Goal: Transaction & Acquisition: Download file/media

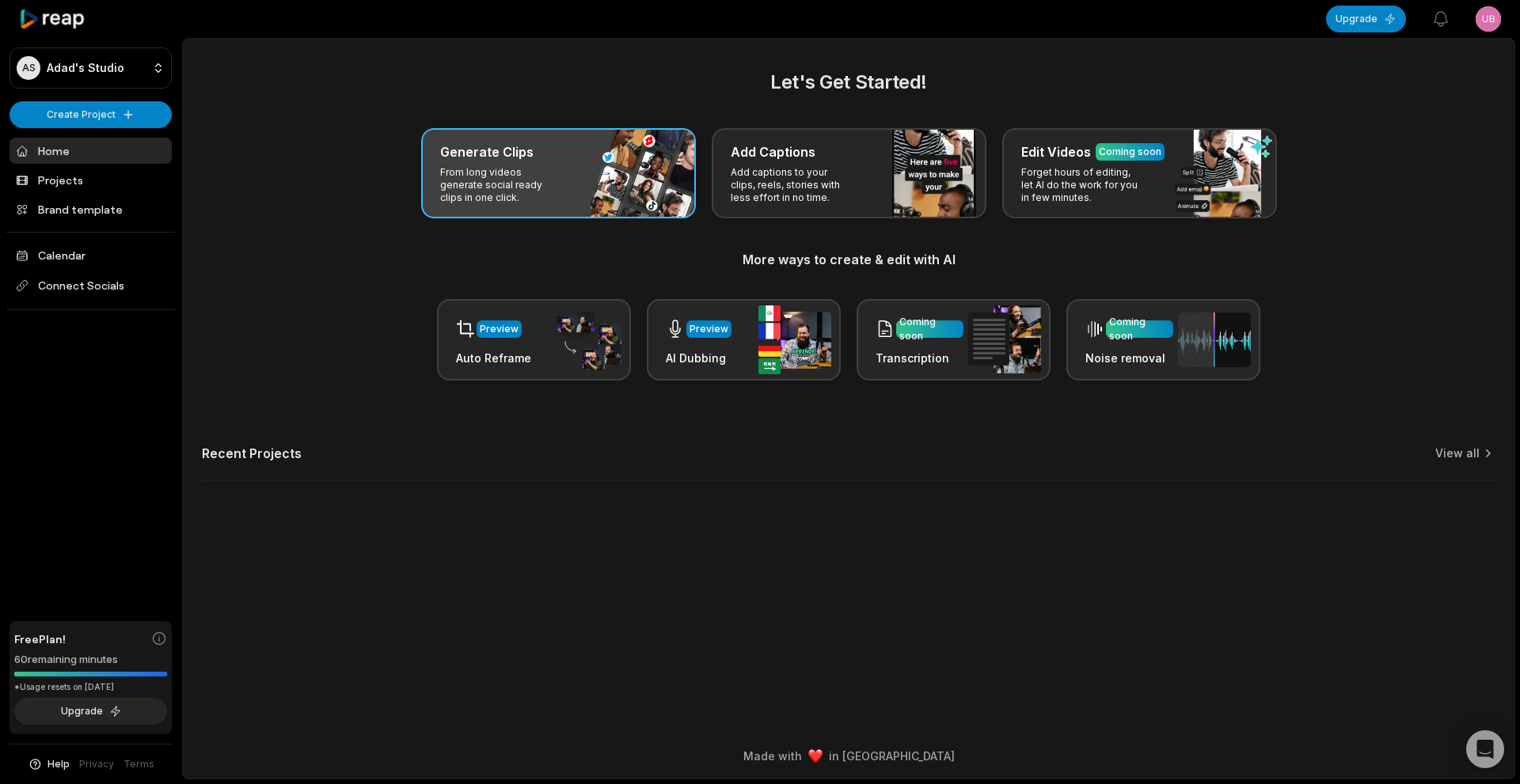
click at [498, 147] on h3 "Generate Clips" at bounding box center [486, 152] width 93 height 19
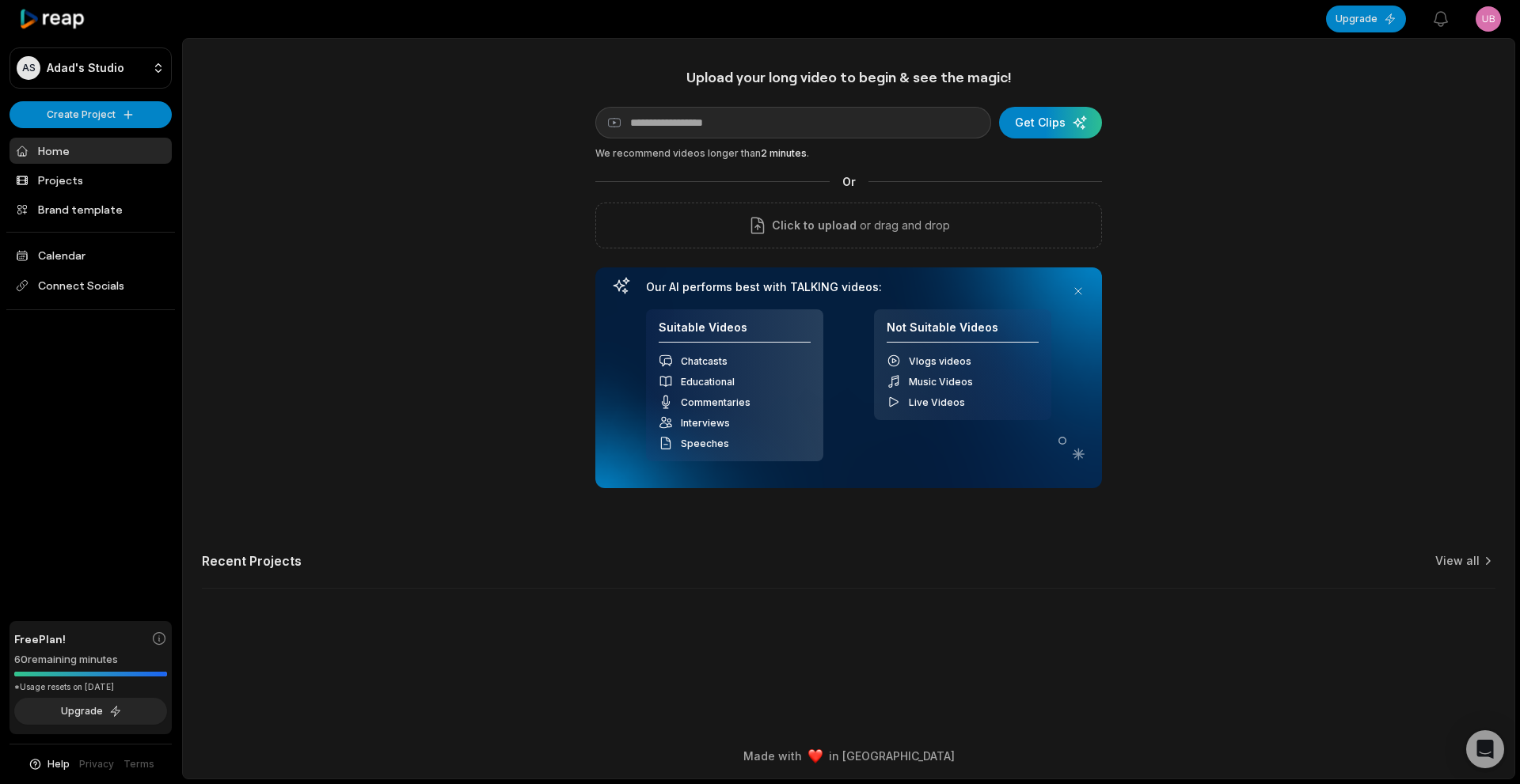
click at [790, 106] on div "Upload your long video to begin & see the magic! YouTube link Get Clips We reco…" at bounding box center [849, 279] width 506 height 420
click at [791, 112] on input at bounding box center [793, 123] width 396 height 32
paste input "**********"
type input "**********"
click at [1073, 111] on div "submit" at bounding box center [1050, 123] width 103 height 32
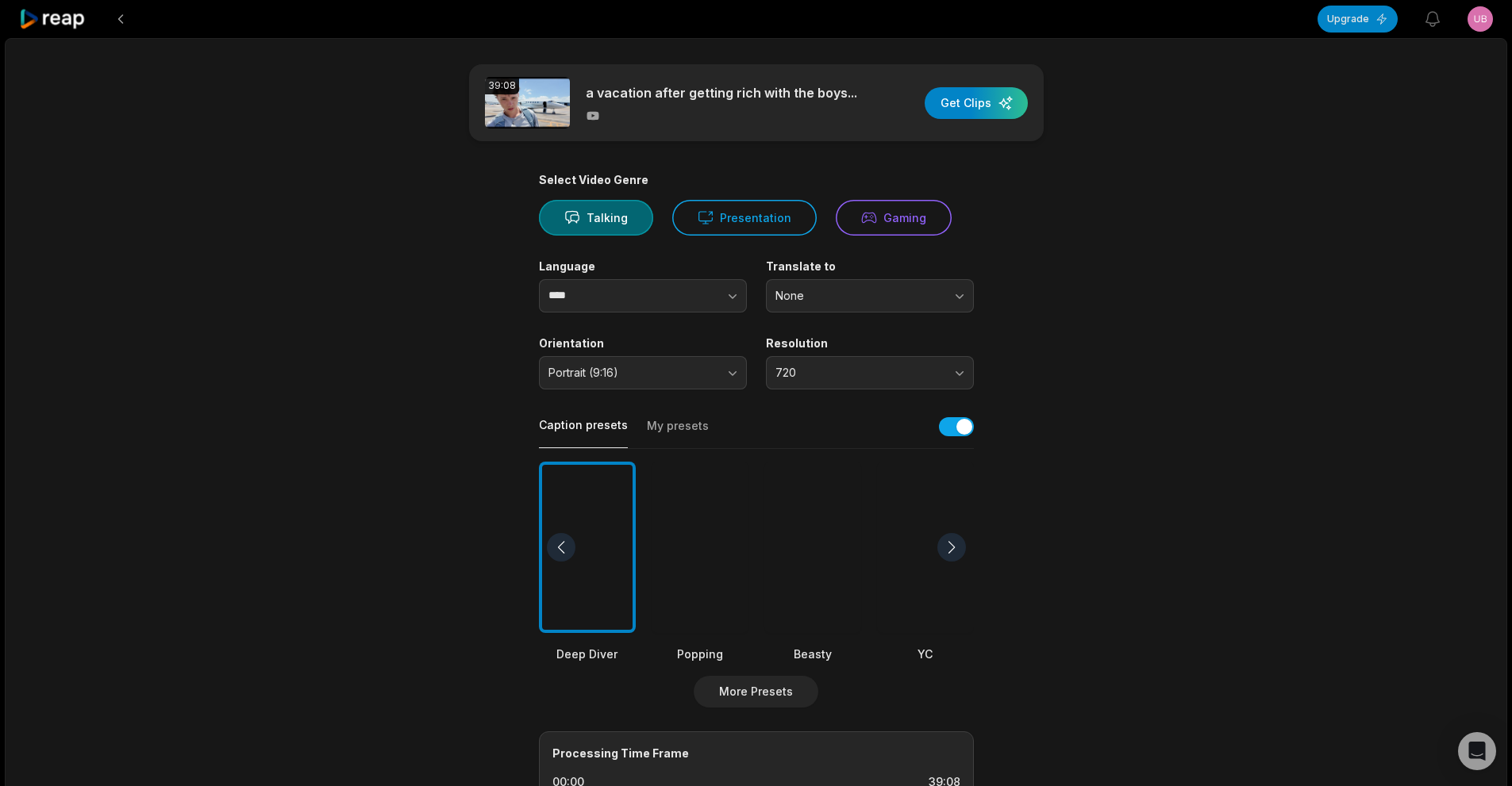
click at [828, 567] on div at bounding box center [812, 548] width 97 height 172
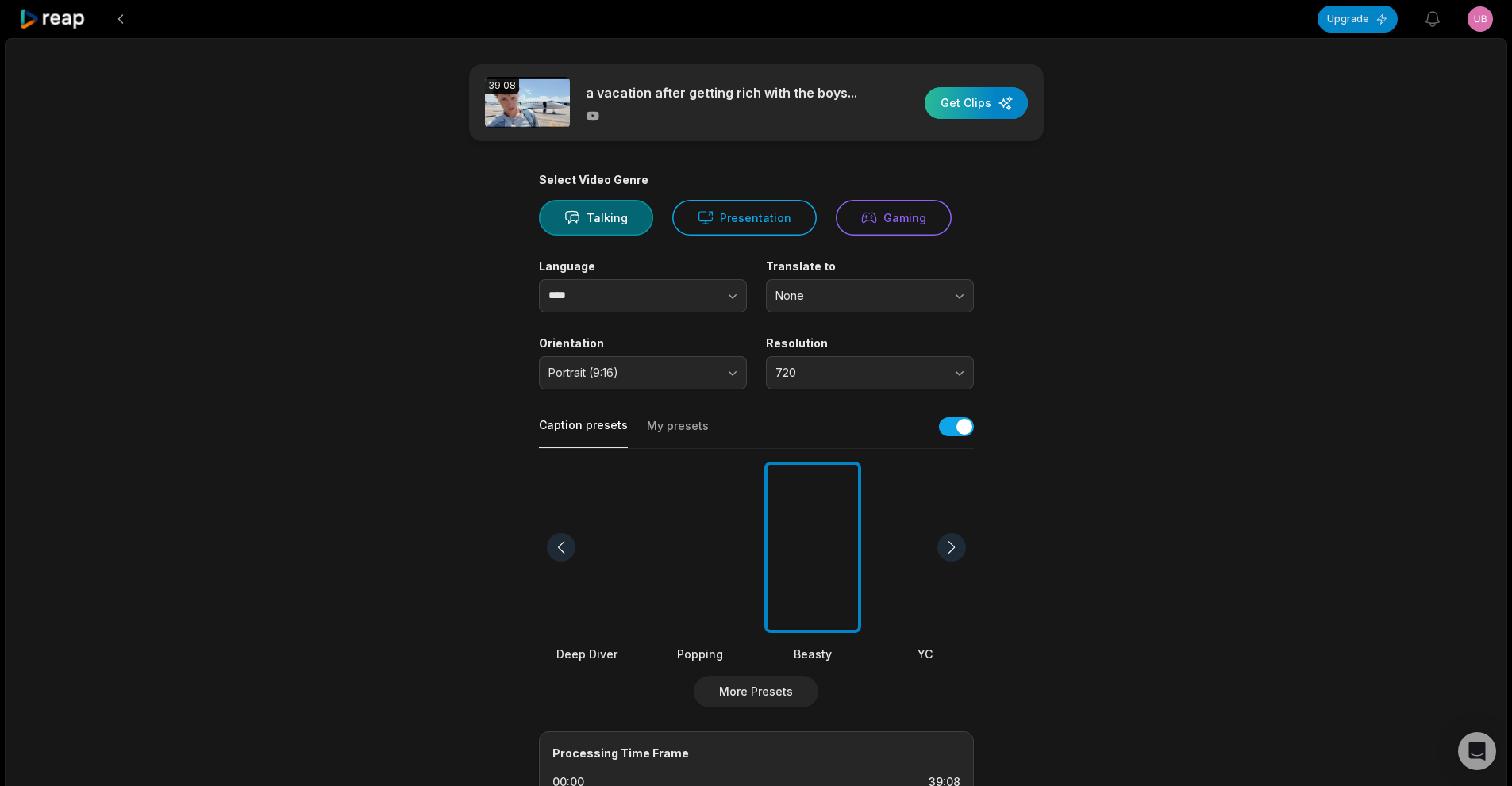
click at [975, 101] on div "button" at bounding box center [976, 103] width 103 height 32
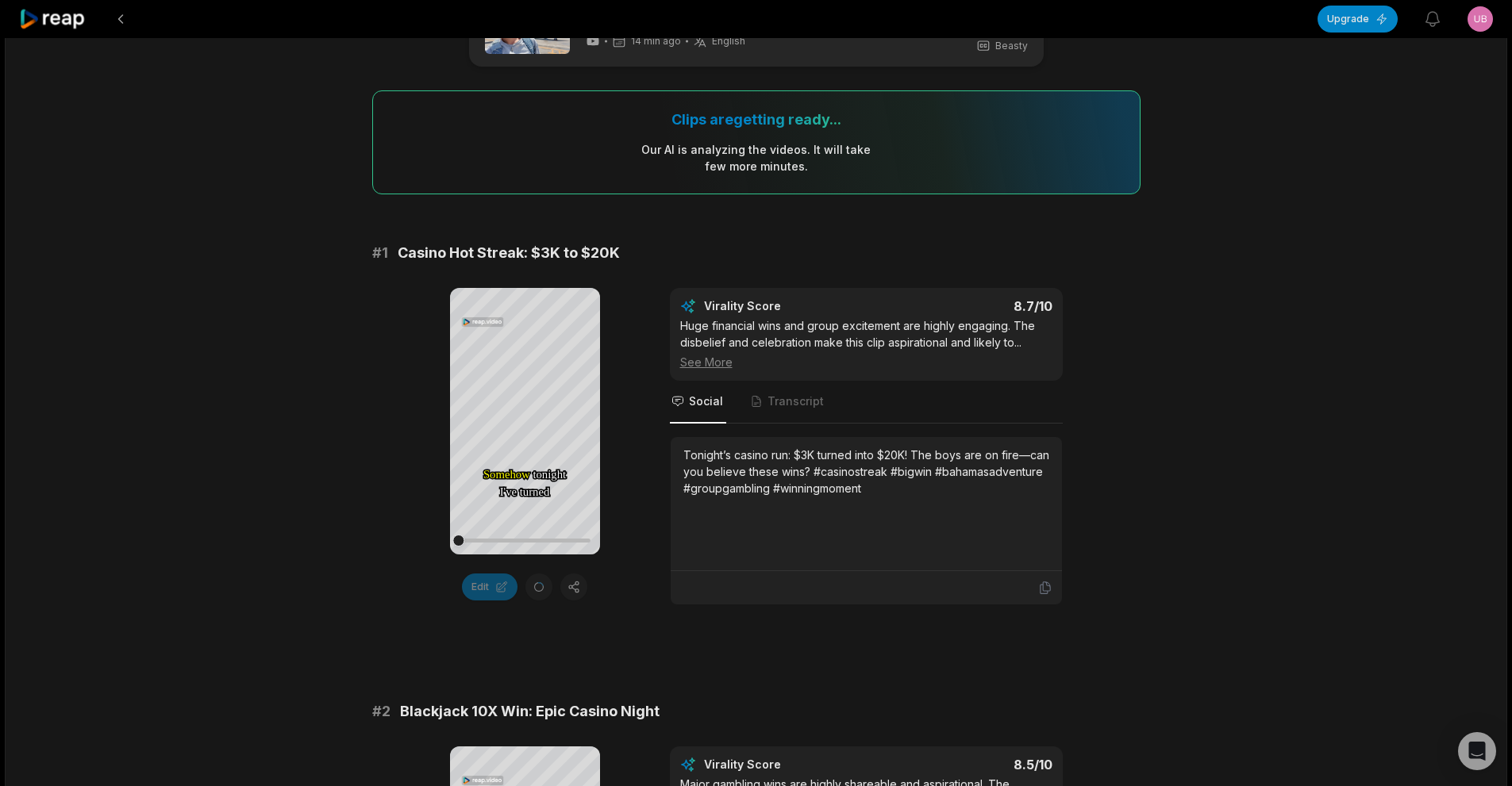
scroll to position [79, 0]
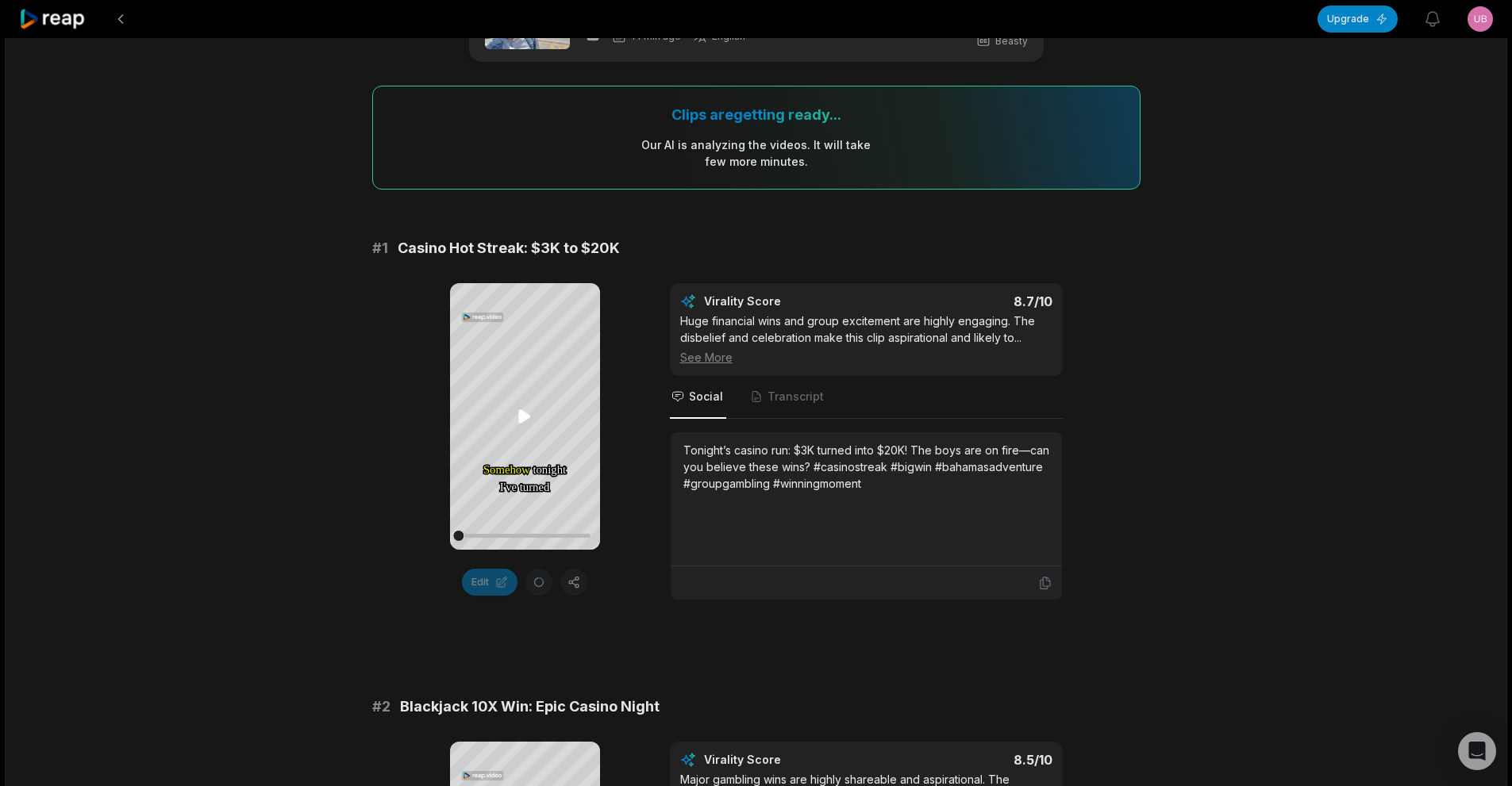
click at [527, 418] on icon at bounding box center [524, 417] width 12 height 14
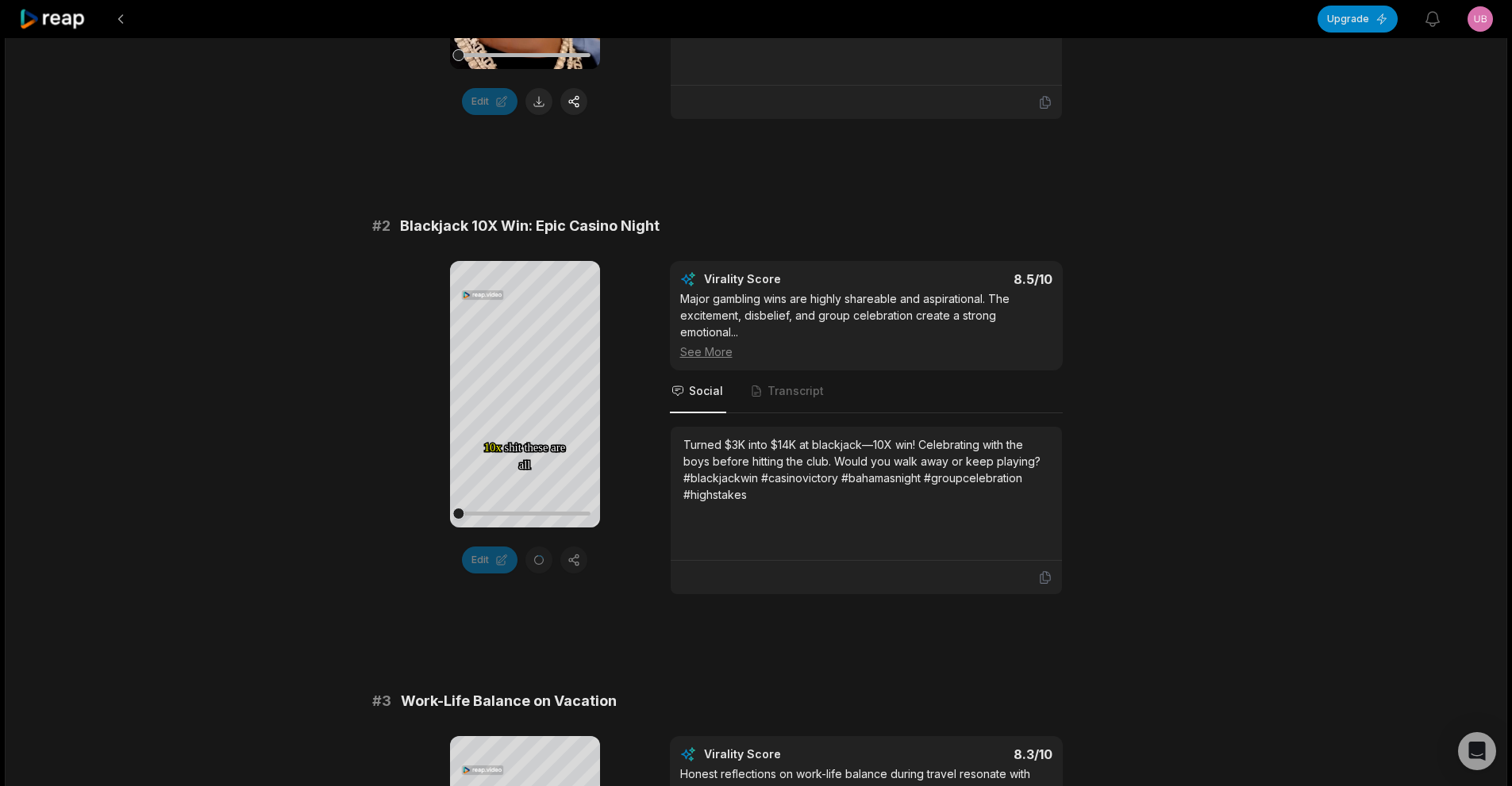
scroll to position [634, 0]
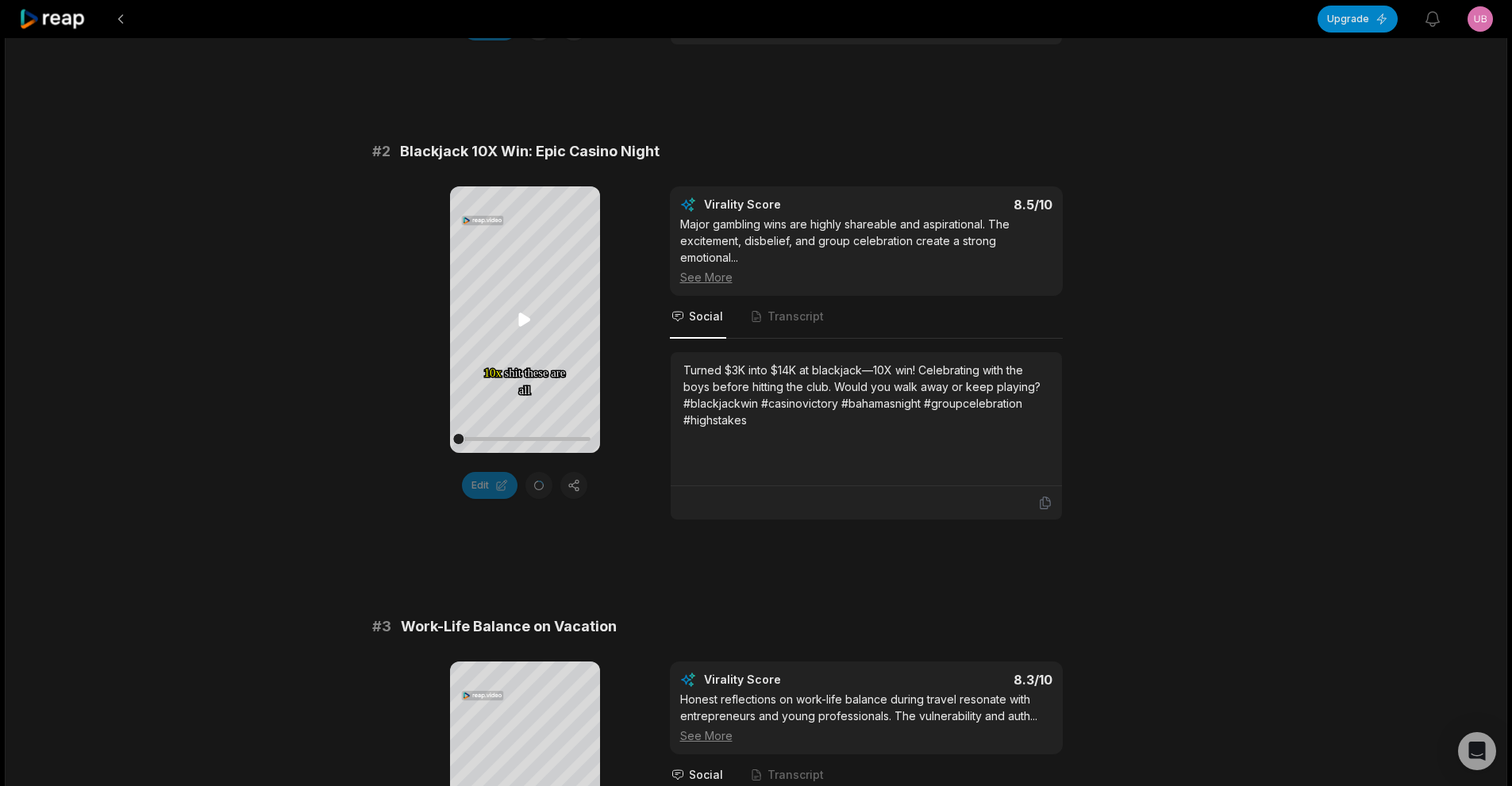
click at [516, 325] on icon at bounding box center [524, 320] width 19 height 19
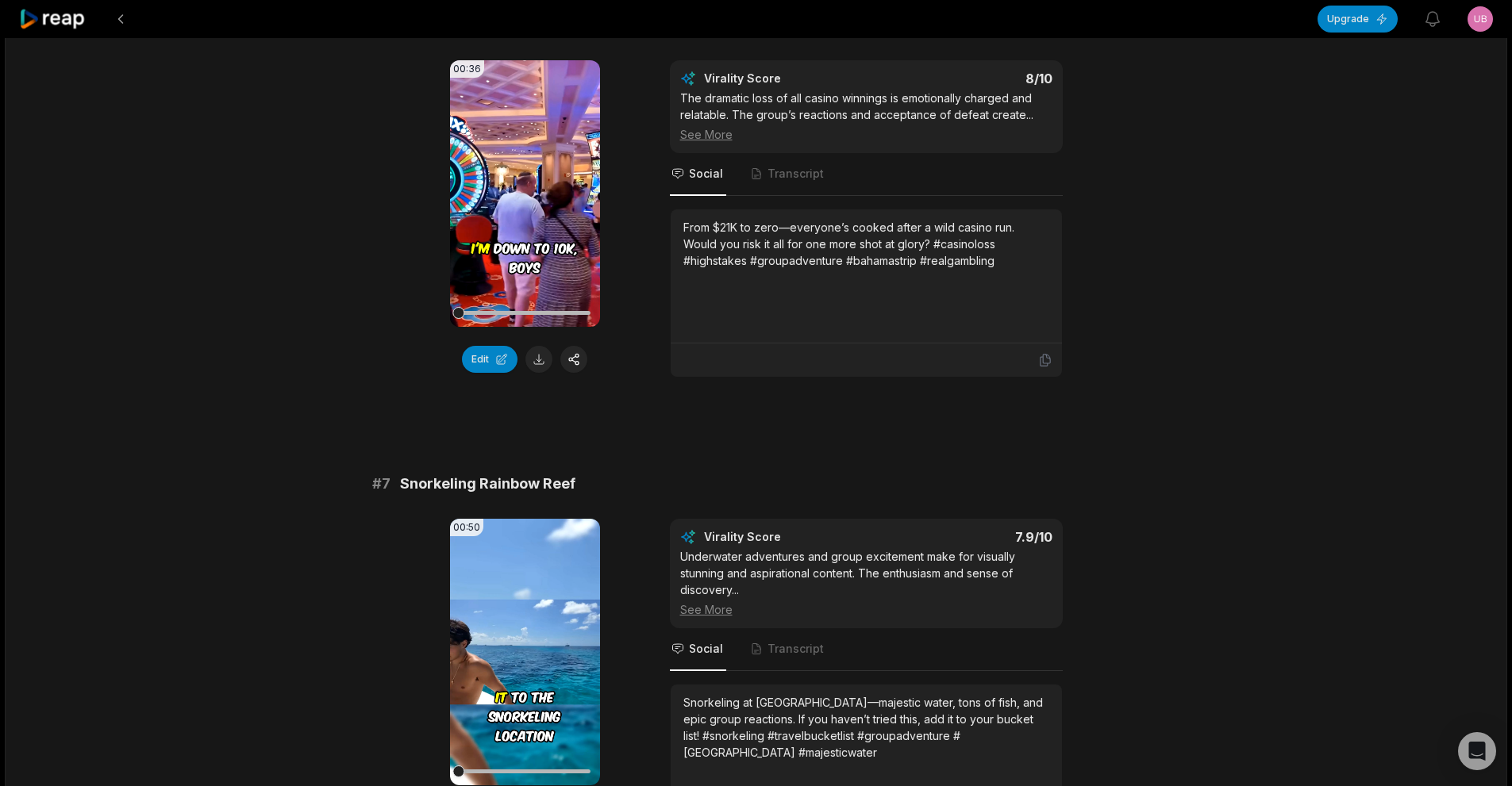
scroll to position [2490, 0]
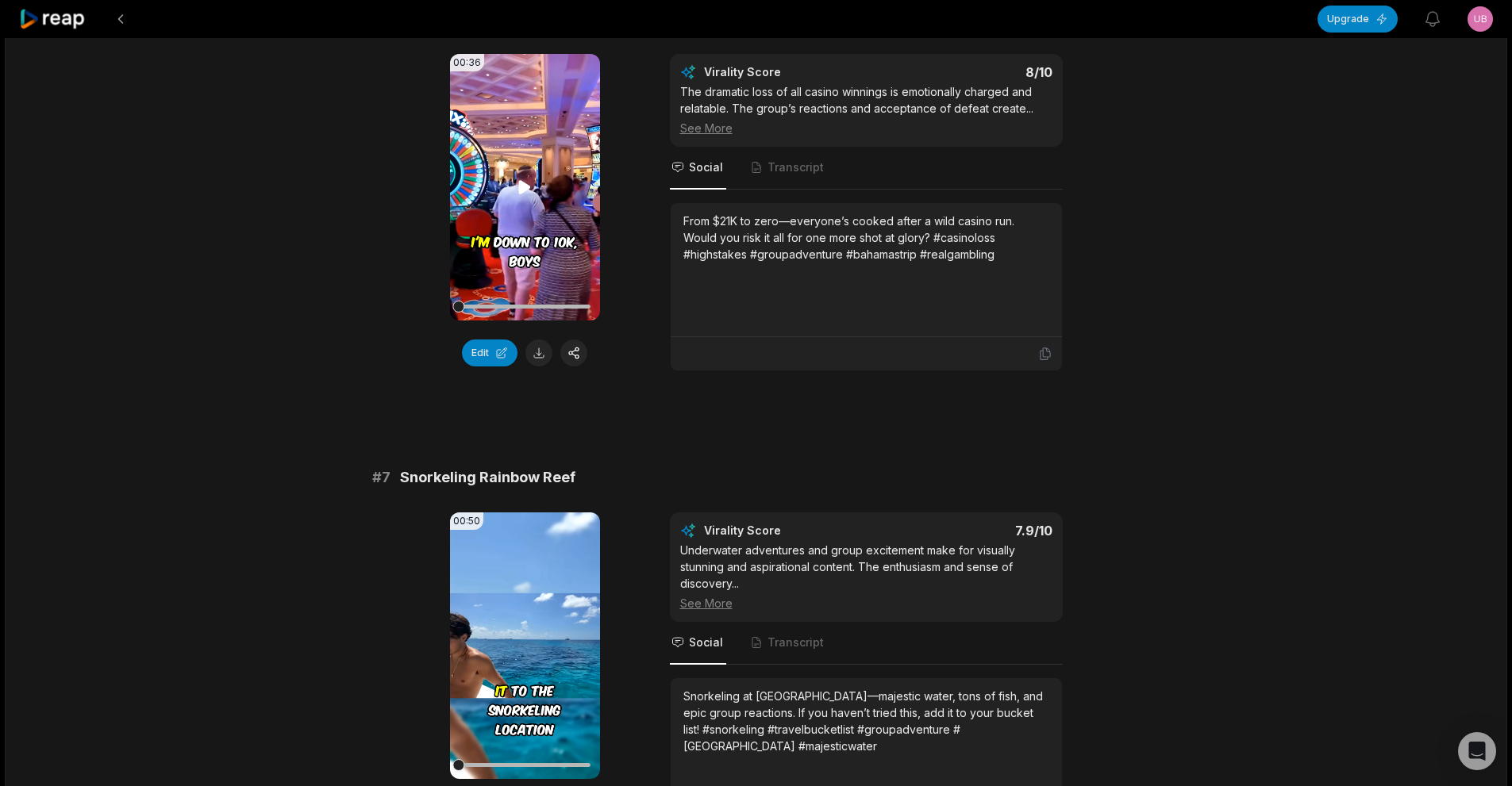
click at [531, 170] on video "Your browser does not support mp4 format." at bounding box center [525, 188] width 150 height 267
click at [533, 353] on button at bounding box center [539, 354] width 27 height 27
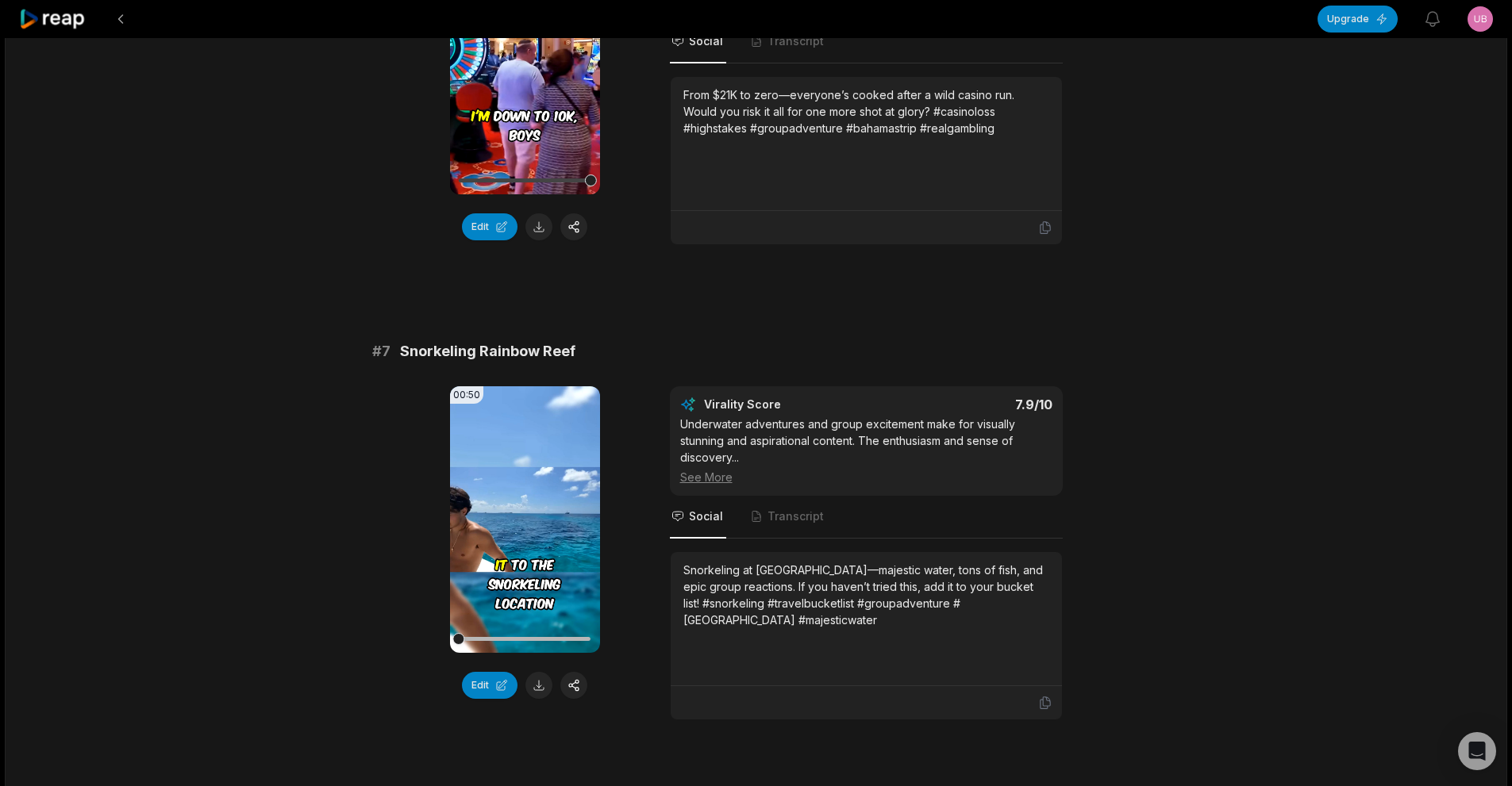
scroll to position [2728, 0]
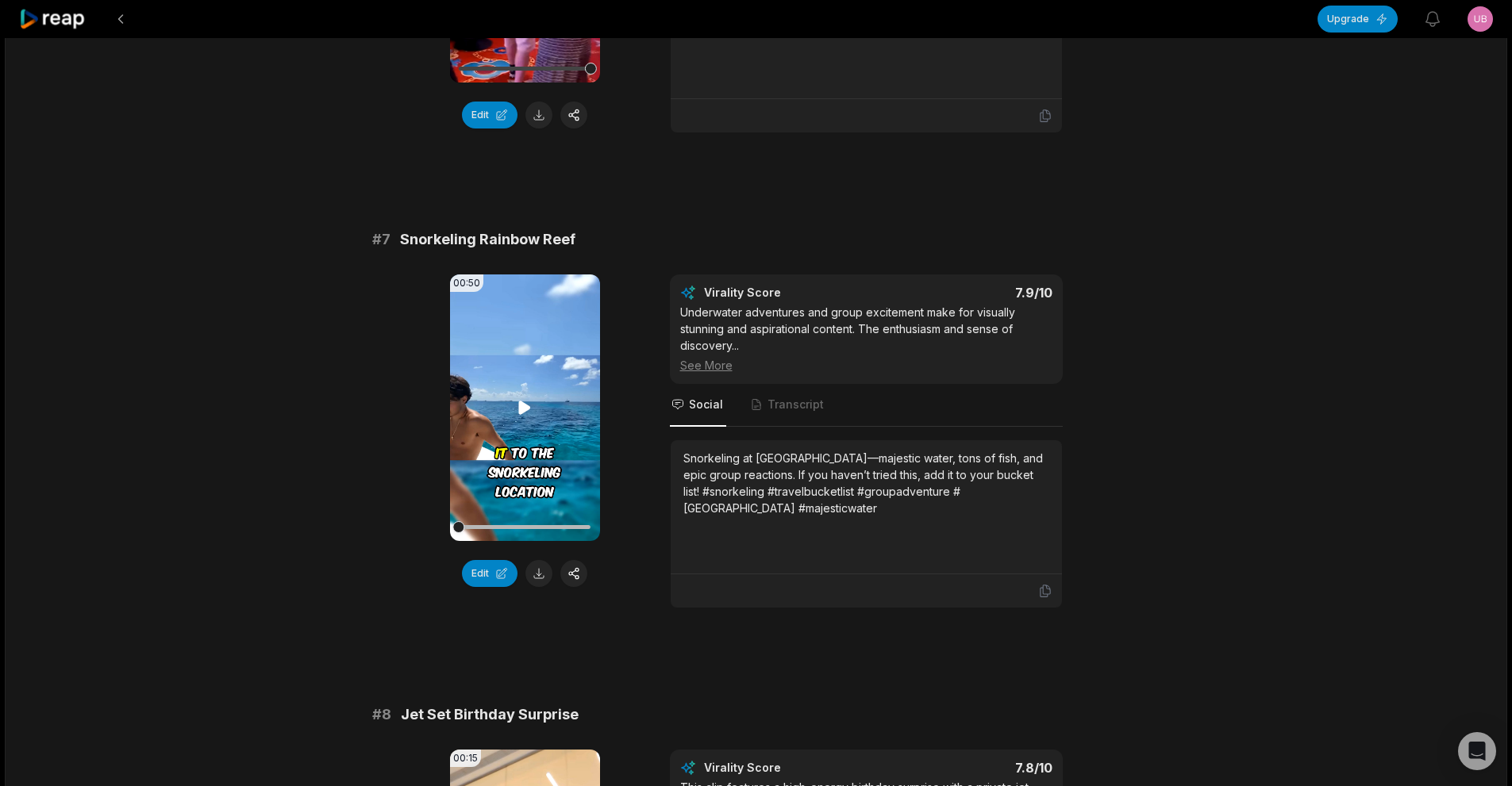
click at [518, 405] on icon at bounding box center [524, 408] width 19 height 19
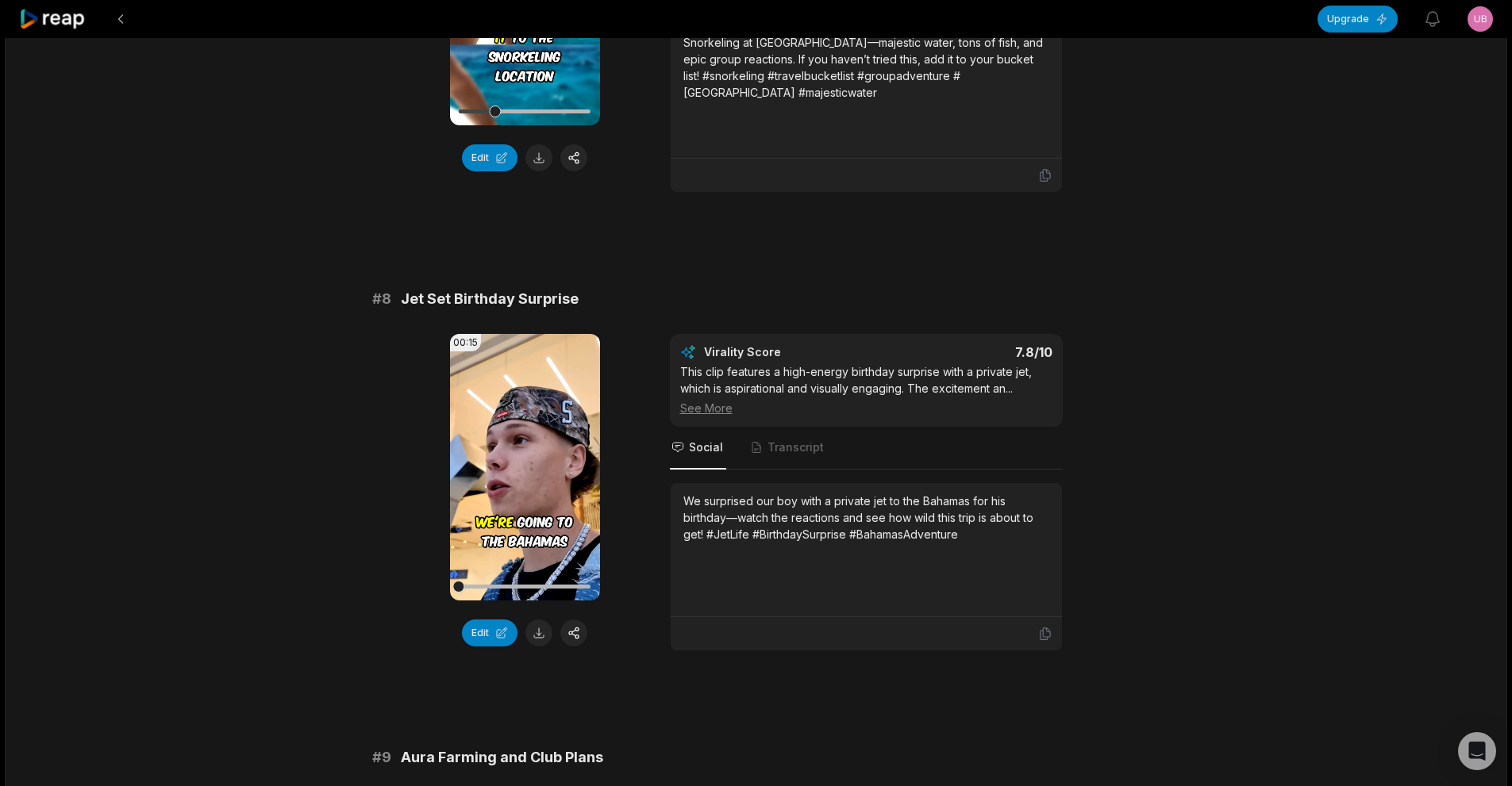
scroll to position [3284, 0]
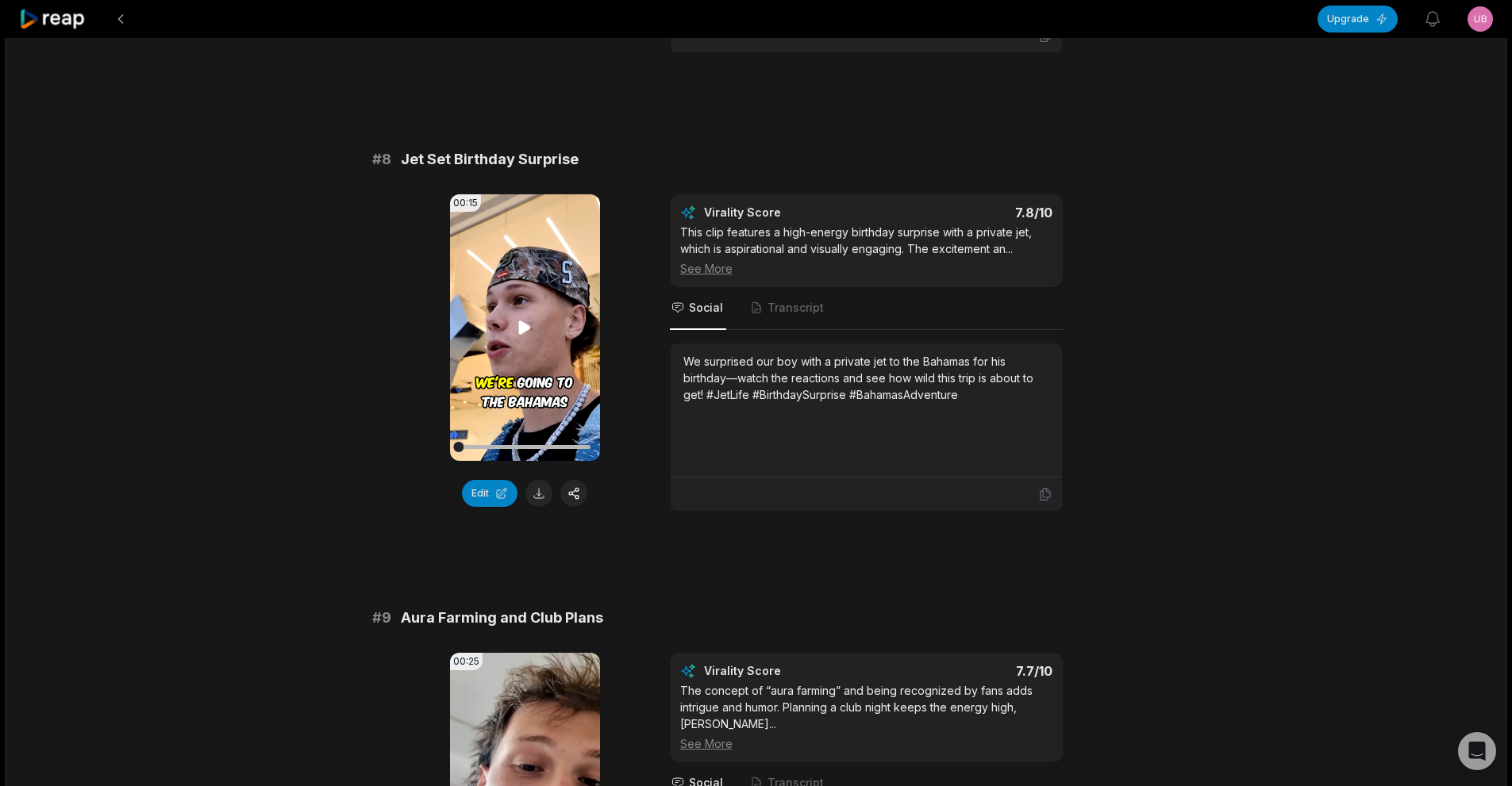
click at [516, 340] on video "Your browser does not support mp4 format." at bounding box center [525, 328] width 150 height 267
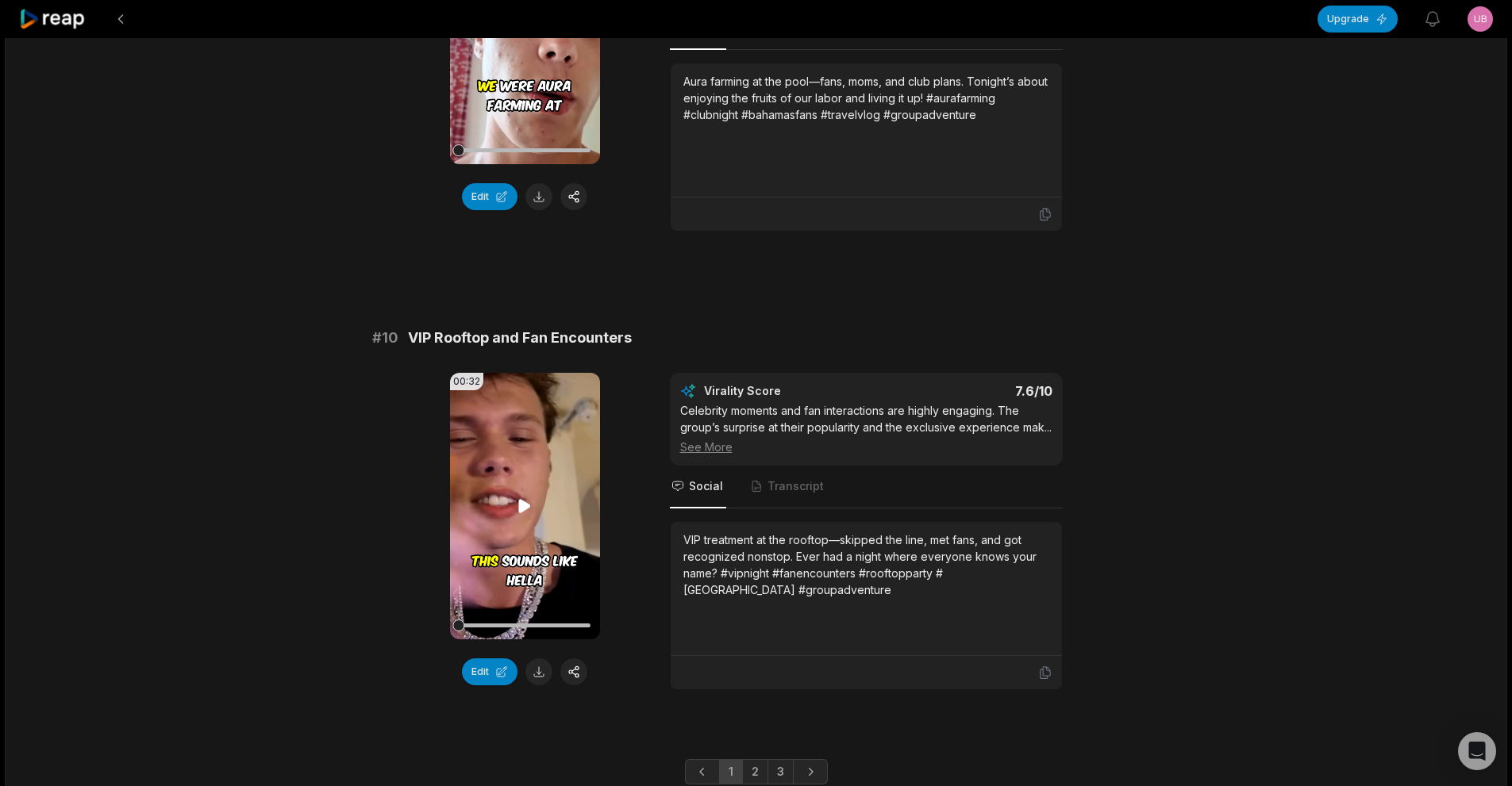
scroll to position [4101, 0]
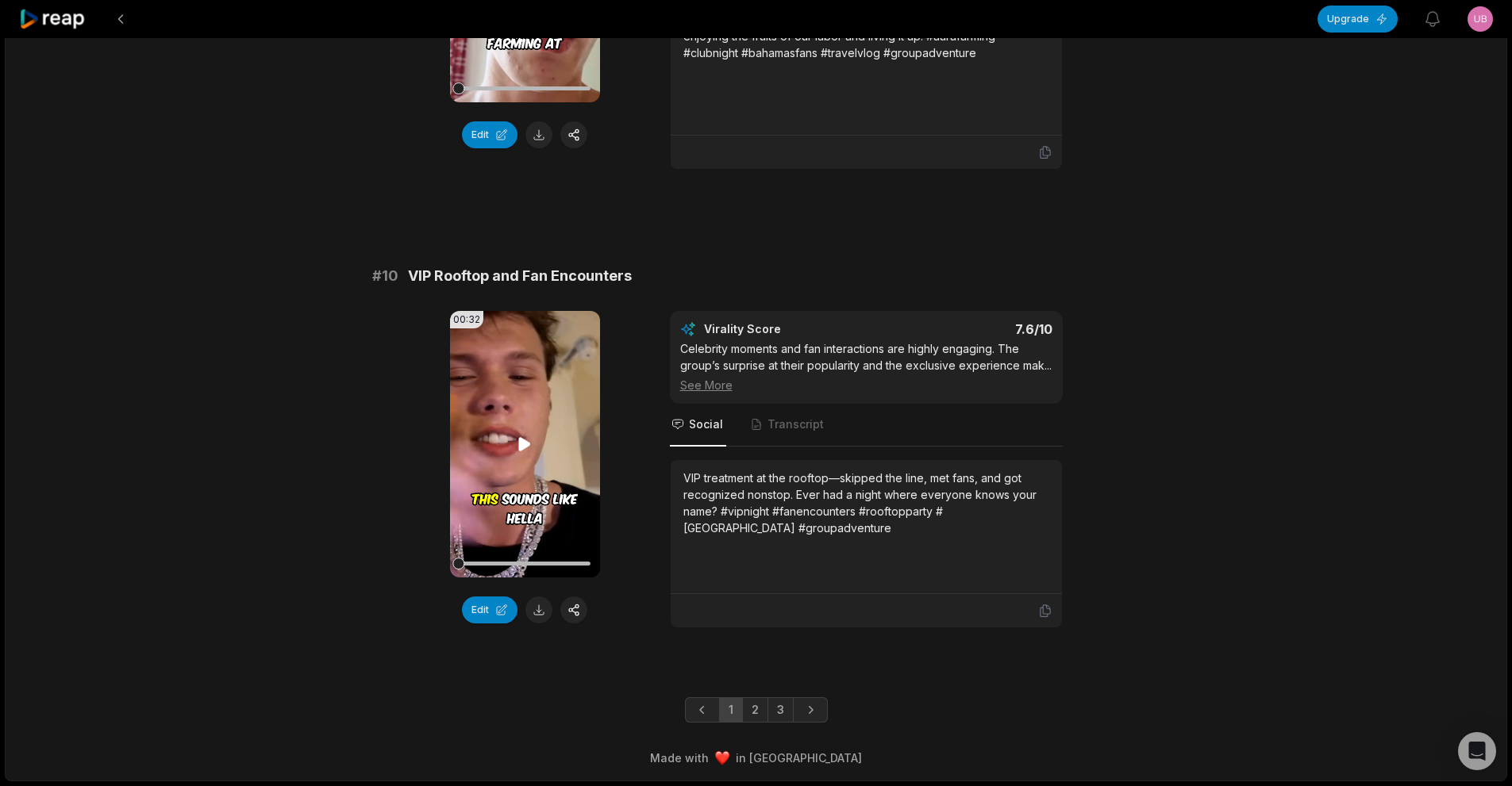
click at [520, 447] on icon at bounding box center [524, 444] width 12 height 14
click at [821, 711] on link "Next page" at bounding box center [810, 710] width 35 height 26
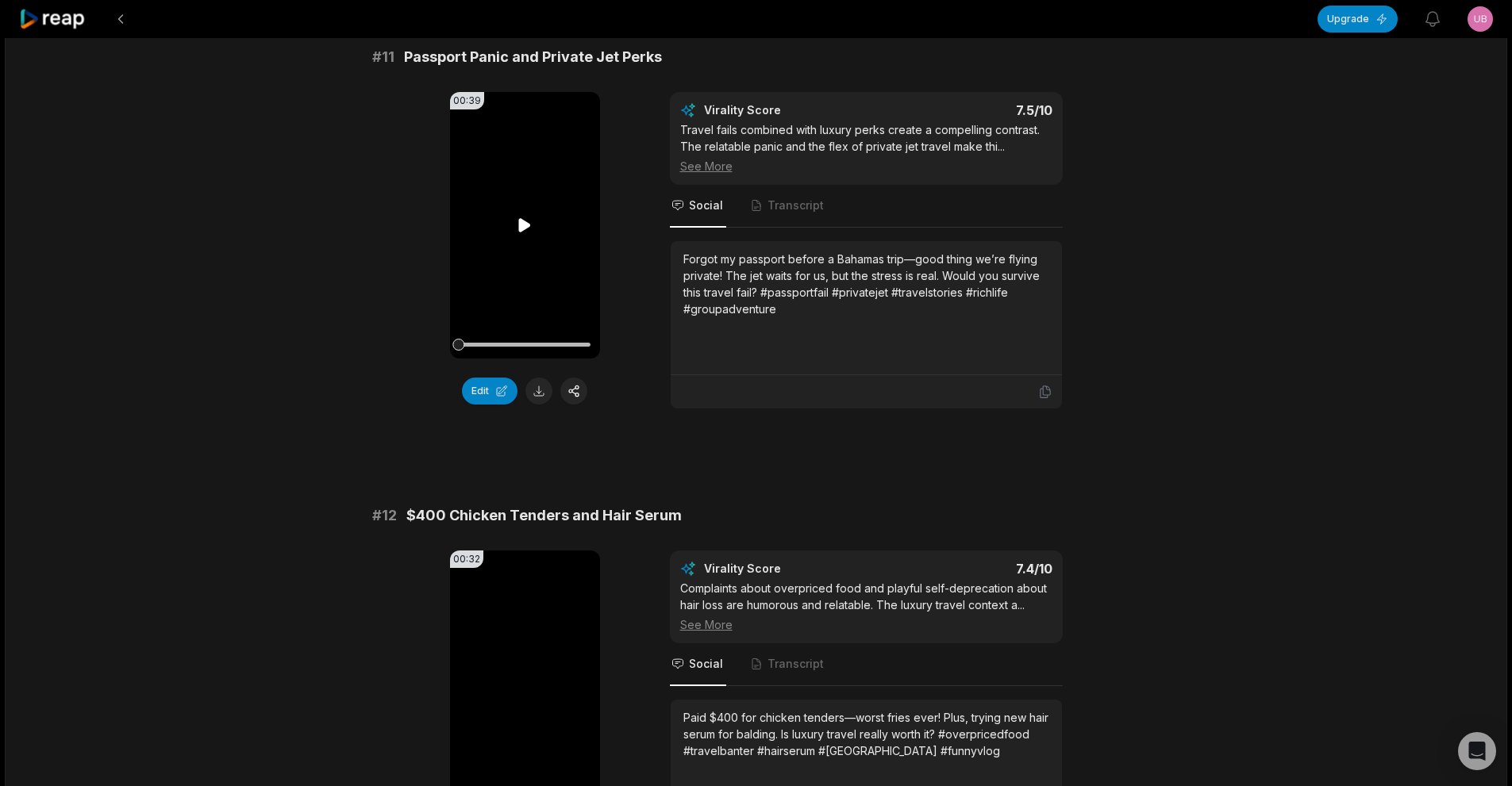
scroll to position [238, 0]
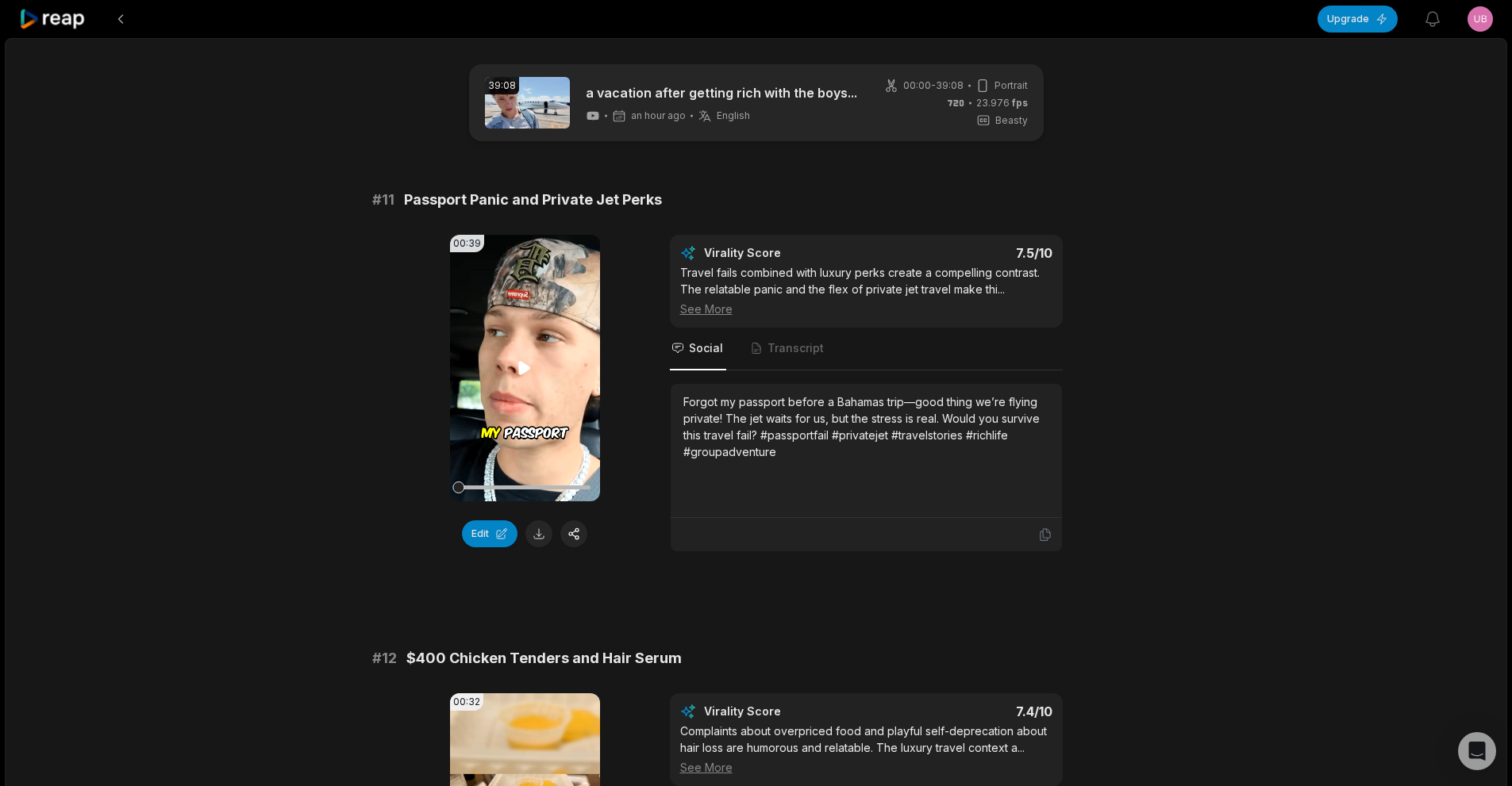
click at [544, 367] on video "Your browser does not support mp4 format." at bounding box center [525, 368] width 150 height 267
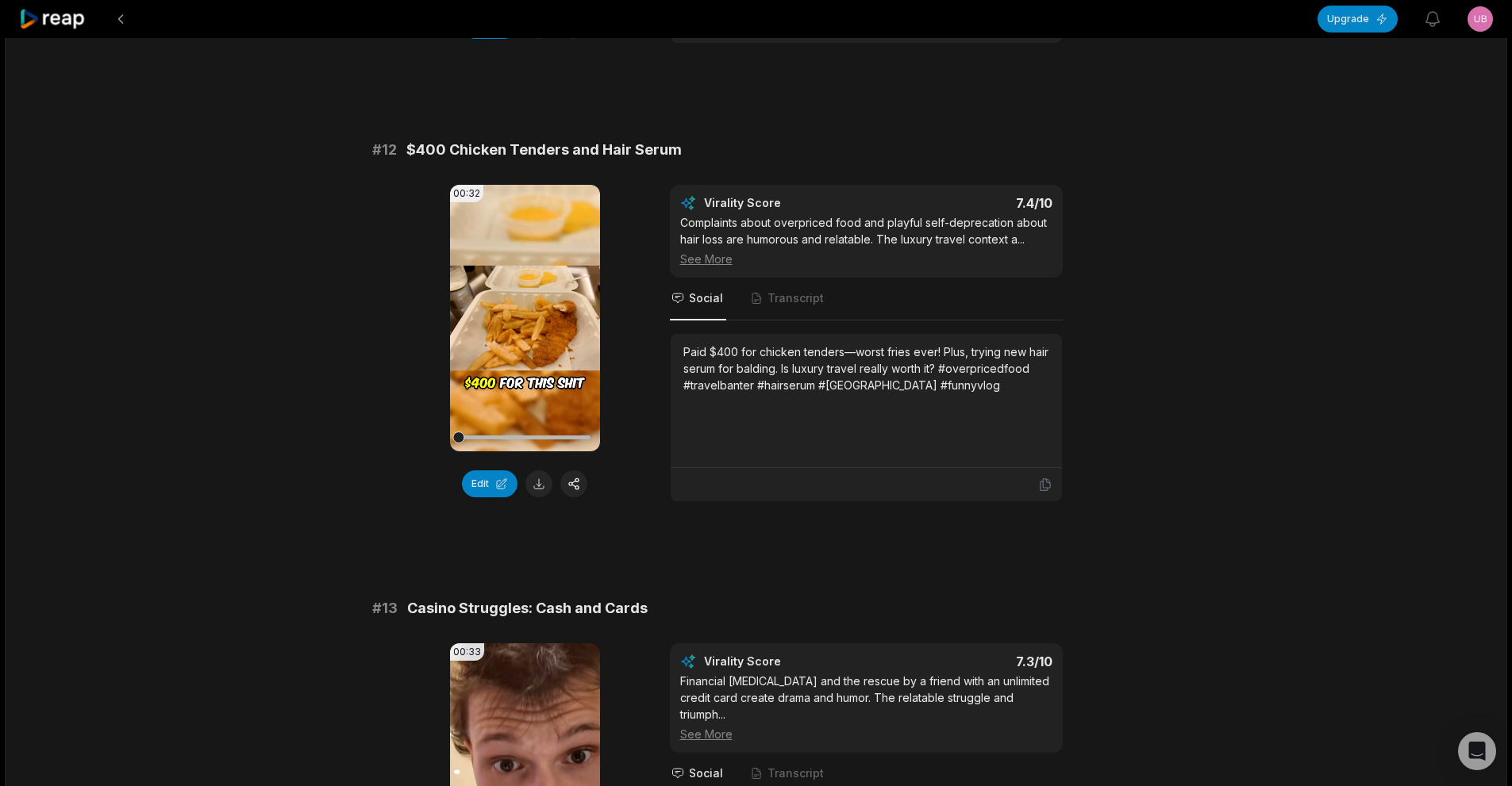
scroll to position [555, 0]
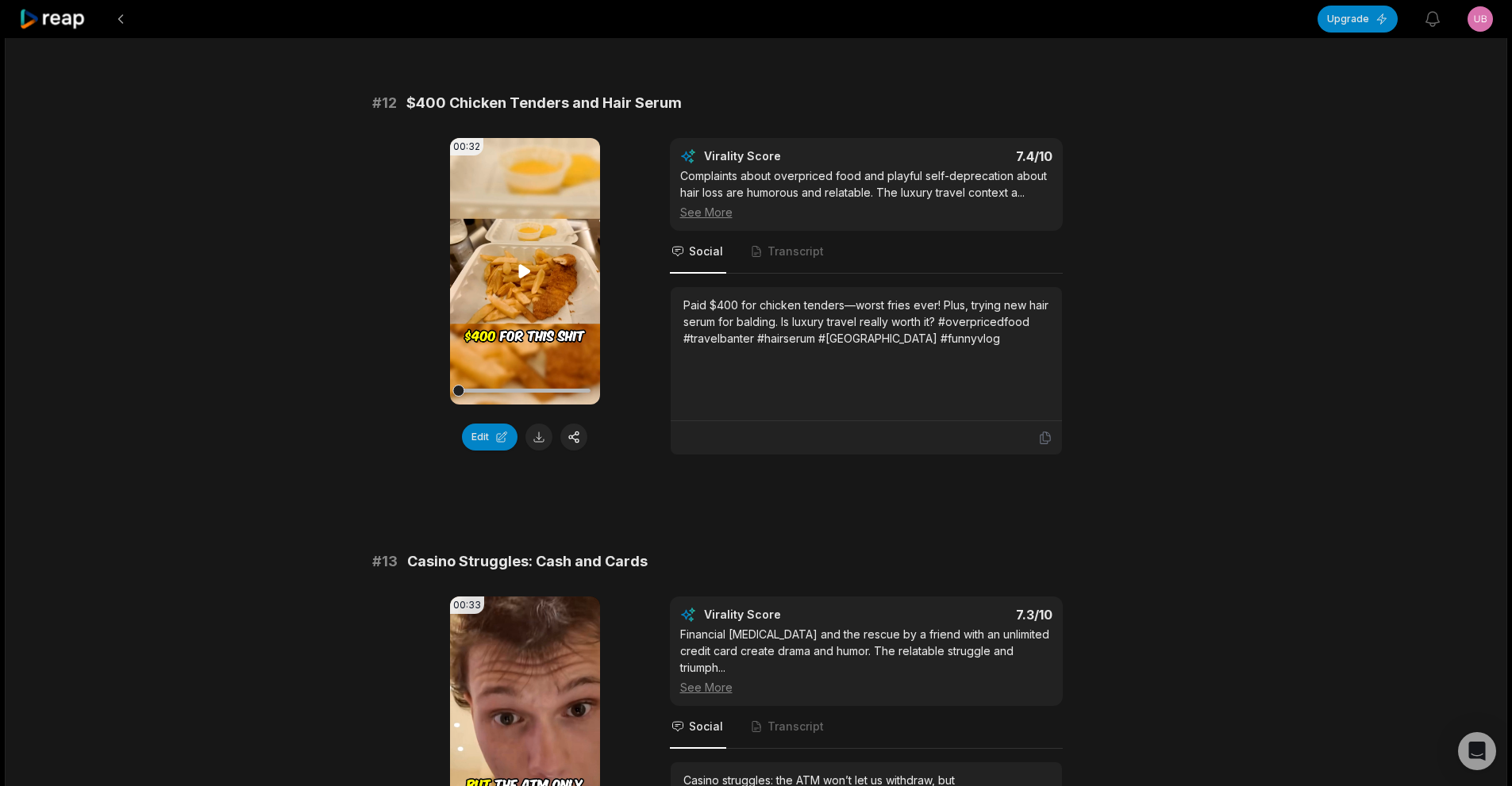
click at [516, 272] on icon at bounding box center [524, 271] width 19 height 19
click at [531, 444] on button at bounding box center [539, 437] width 27 height 27
click at [532, 277] on icon at bounding box center [524, 271] width 19 height 19
